Goal: Information Seeking & Learning: Check status

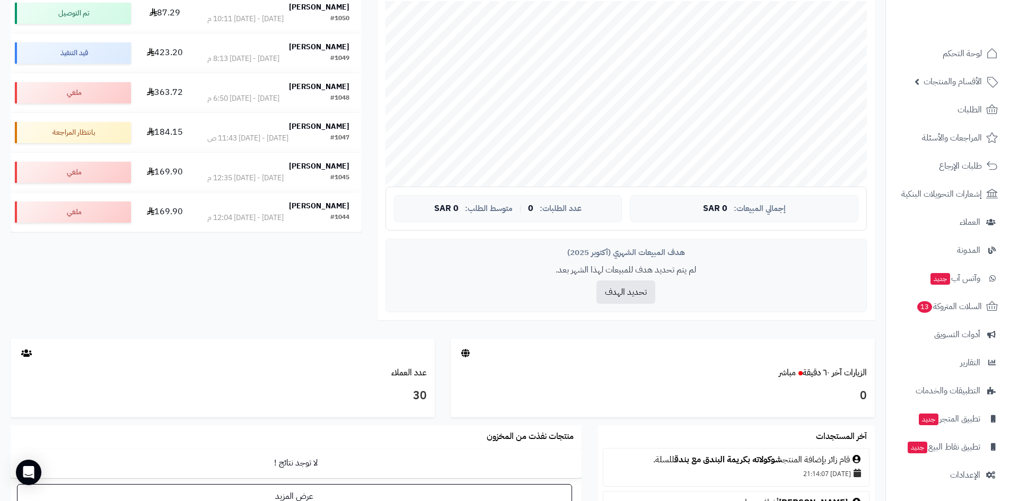
scroll to position [265, 0]
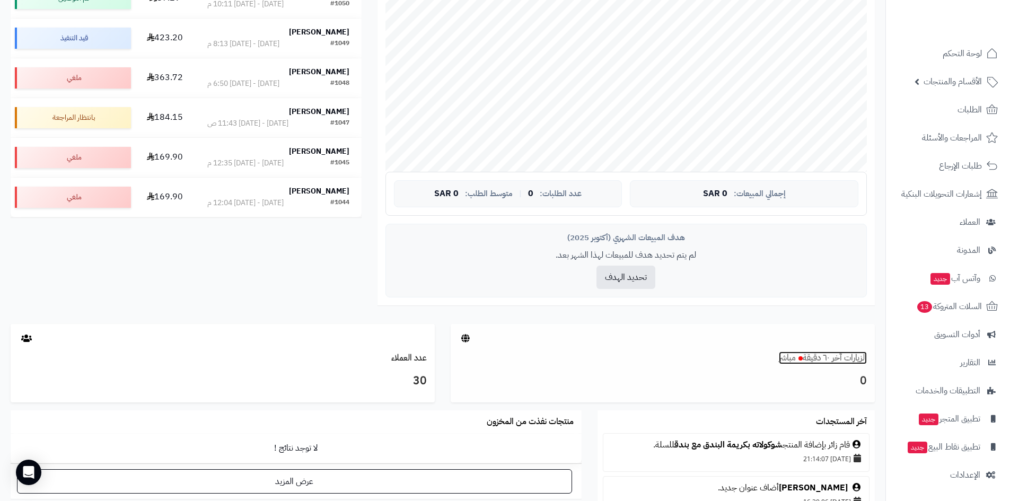
click at [782, 356] on small "مباشر" at bounding box center [787, 357] width 17 height 13
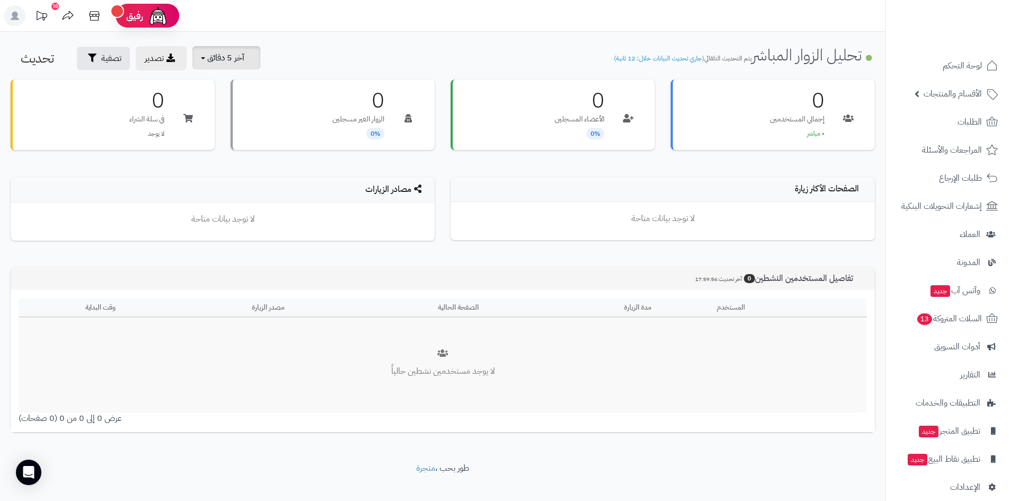
click at [236, 61] on body "رفيق ! 10 الطلبات معالجة مكتمل إرجاع المنتجات العملاء المتواجدون الان 30 عملاء …" at bounding box center [505, 250] width 1010 height 501
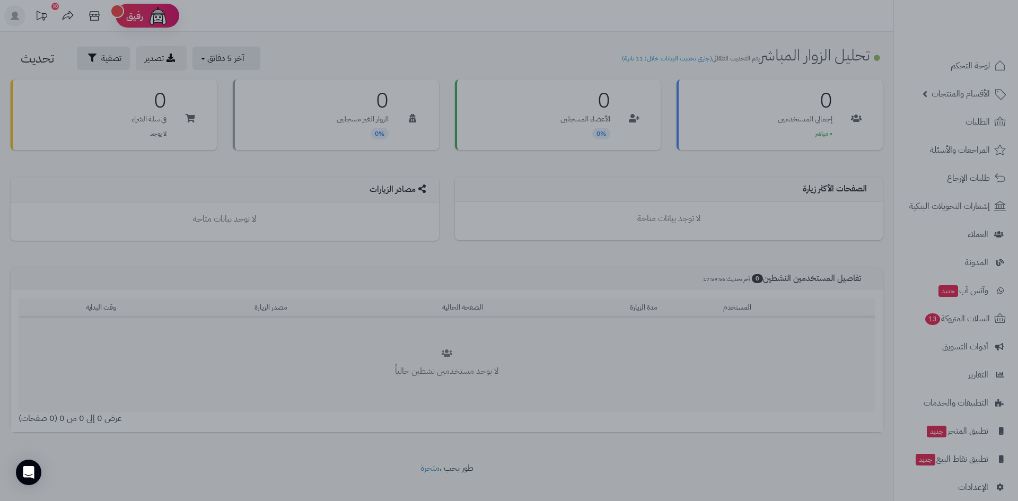
click at [195, 181] on div at bounding box center [509, 250] width 1018 height 501
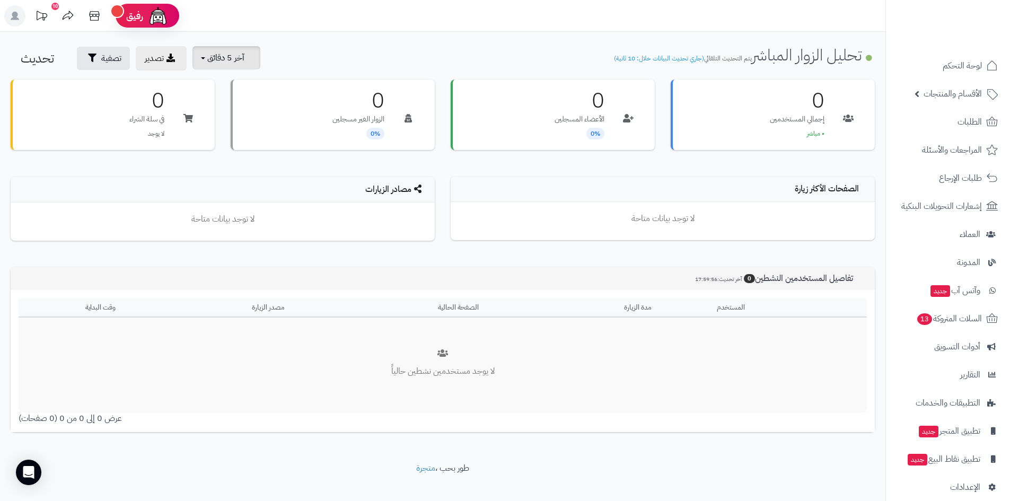
click at [209, 56] on span "آخر 5 دقائق" at bounding box center [225, 57] width 37 height 13
click at [245, 125] on link "آخر 30 دقيقة" at bounding box center [233, 125] width 85 height 21
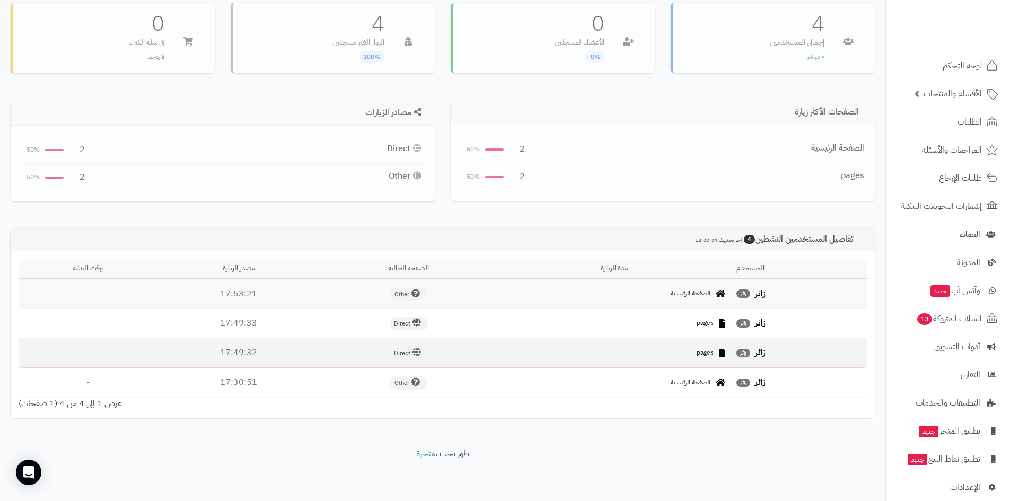
scroll to position [14, 0]
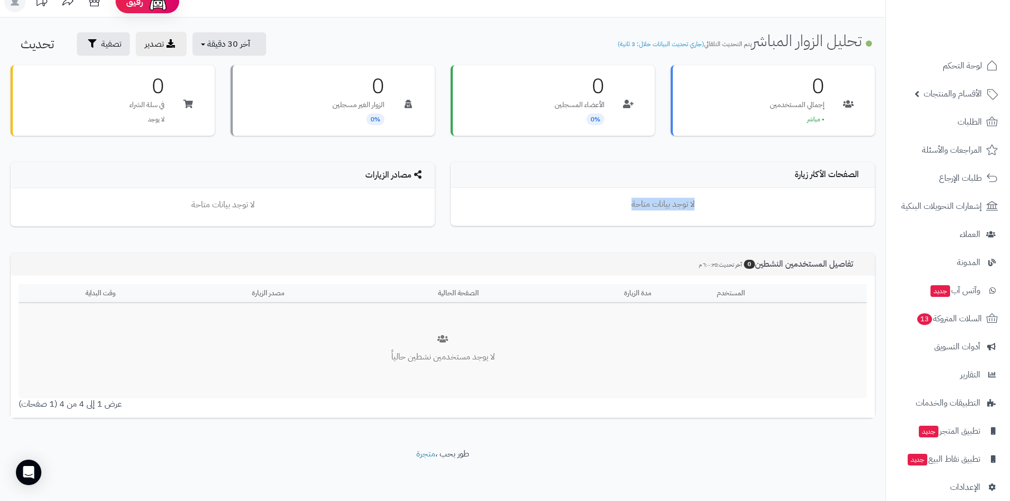
drag, startPoint x: 624, startPoint y: 204, endPoint x: 702, endPoint y: 205, distance: 77.4
click at [702, 205] on p "لا توجد بيانات متاحة" at bounding box center [662, 204] width 403 height 12
drag, startPoint x: 482, startPoint y: 297, endPoint x: 420, endPoint y: 301, distance: 62.1
click at [420, 301] on th "الصفحة الحالية" at bounding box center [458, 294] width 208 height 20
drag, startPoint x: 653, startPoint y: 293, endPoint x: 593, endPoint y: 301, distance: 60.3
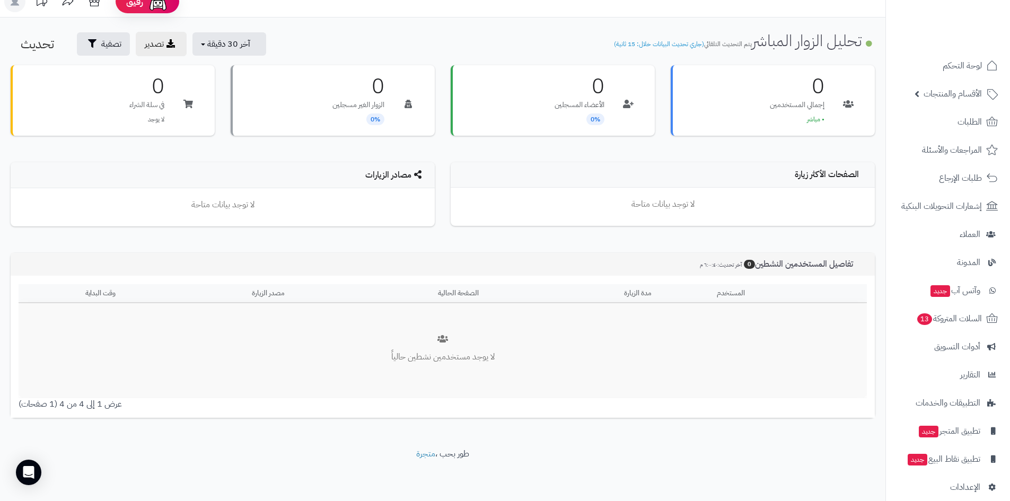
click at [593, 301] on th "مدة الزيارة" at bounding box center [637, 294] width 150 height 20
drag, startPoint x: 752, startPoint y: 293, endPoint x: 666, endPoint y: 305, distance: 86.7
click at [666, 305] on table "المستخدم مدة الزيارة الصفحة الحالية مصدر الزيارة وقت البداية لا يوجد مستخدمين ن…" at bounding box center [443, 341] width 848 height 114
click at [634, 295] on th "مدة الزيارة" at bounding box center [637, 294] width 150 height 20
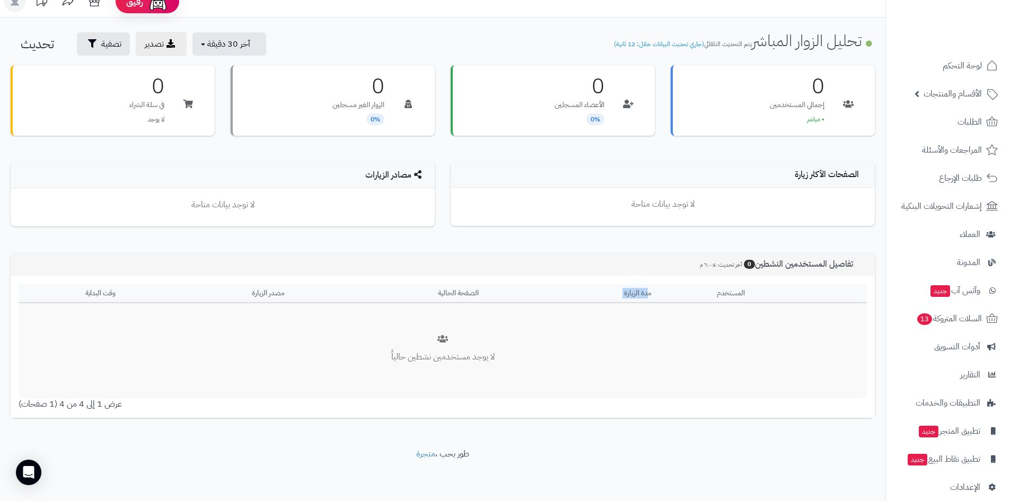
click at [634, 295] on th "مدة الزيارة" at bounding box center [637, 294] width 150 height 20
click at [463, 298] on th "الصفحة الحالية" at bounding box center [458, 294] width 208 height 20
click at [459, 295] on th "الصفحة الحالية" at bounding box center [458, 294] width 208 height 20
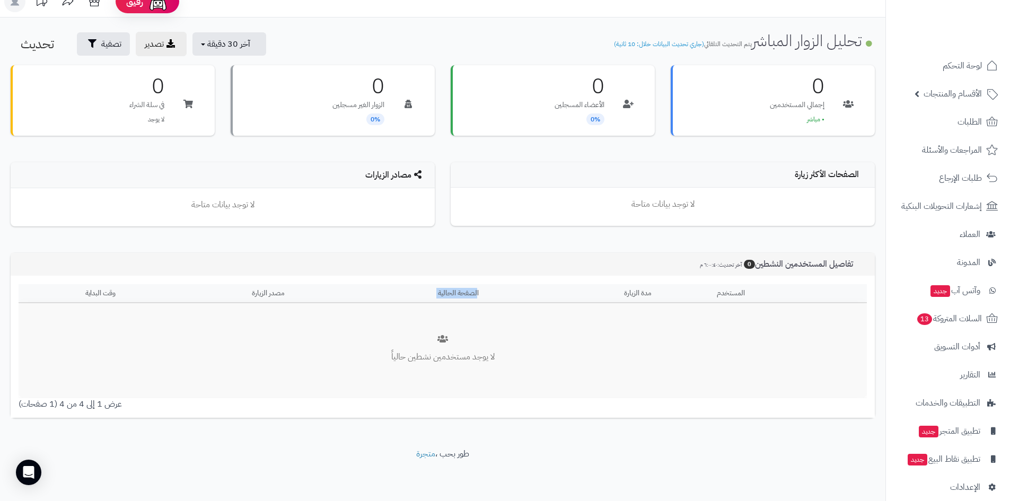
click at [459, 295] on th "الصفحة الحالية" at bounding box center [458, 294] width 208 height 20
click at [643, 294] on th "مدة الزيارة" at bounding box center [637, 294] width 150 height 20
click at [744, 295] on th "المستخدم" at bounding box center [789, 294] width 154 height 20
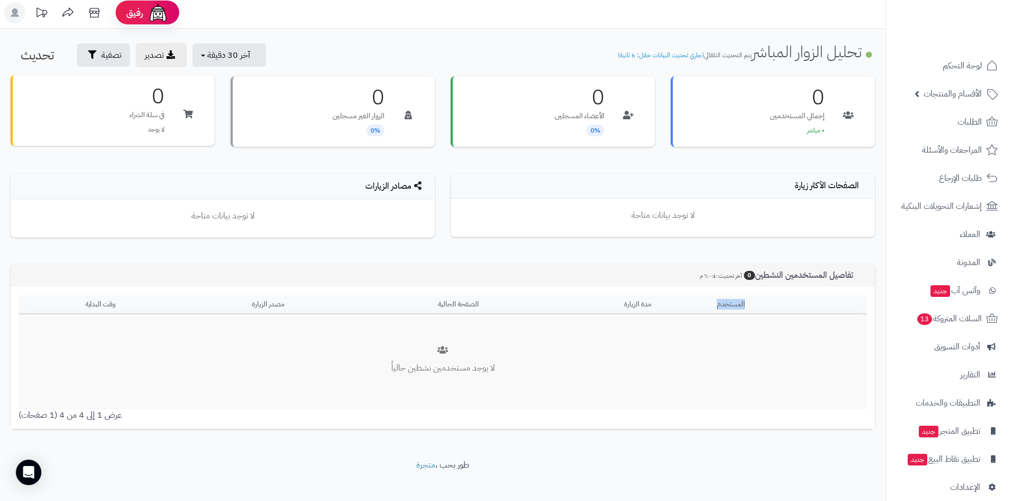
scroll to position [0, 0]
